Goal: Find contact information: Find contact information

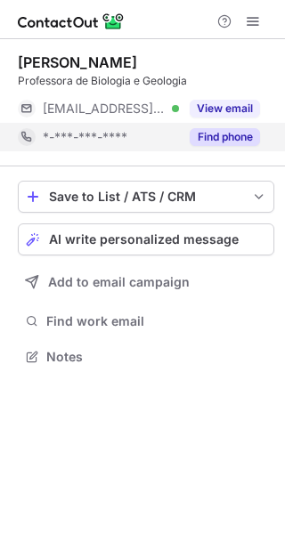
scroll to position [345, 285]
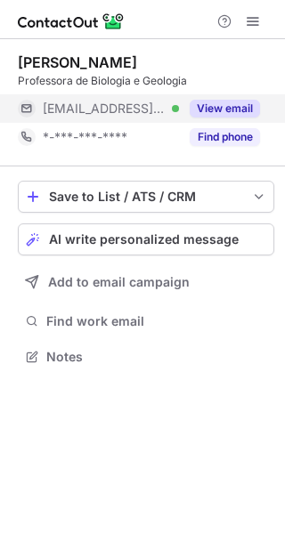
click at [211, 113] on button "View email" at bounding box center [225, 109] width 70 height 18
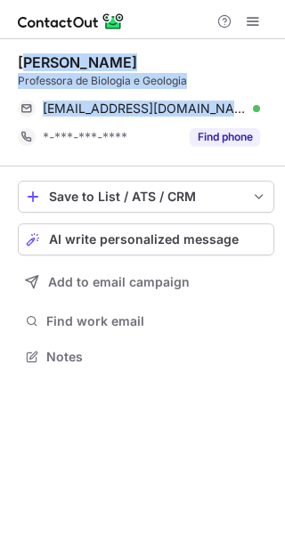
drag, startPoint x: 184, startPoint y: 111, endPoint x: 24, endPoint y: 61, distance: 167.3
click at [24, 61] on div "Ana Sofia Moreira Professora de Biologia e Geologia nitamoreira@sapo.pt Verifie…" at bounding box center [146, 102] width 257 height 98
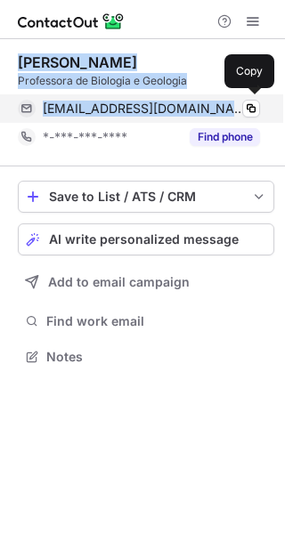
drag, startPoint x: 21, startPoint y: 61, endPoint x: 171, endPoint y: 103, distance: 155.6
click at [171, 103] on div "Ana Sofia Moreira Professora de Biologia e Geologia nitamoreira@sapo.pt Verifie…" at bounding box center [146, 102] width 257 height 98
copy div "Ana Sofia Moreira Professora de Biologia e Geologia nitamoreira@sapo.pt"
